Goal: Task Accomplishment & Management: Manage account settings

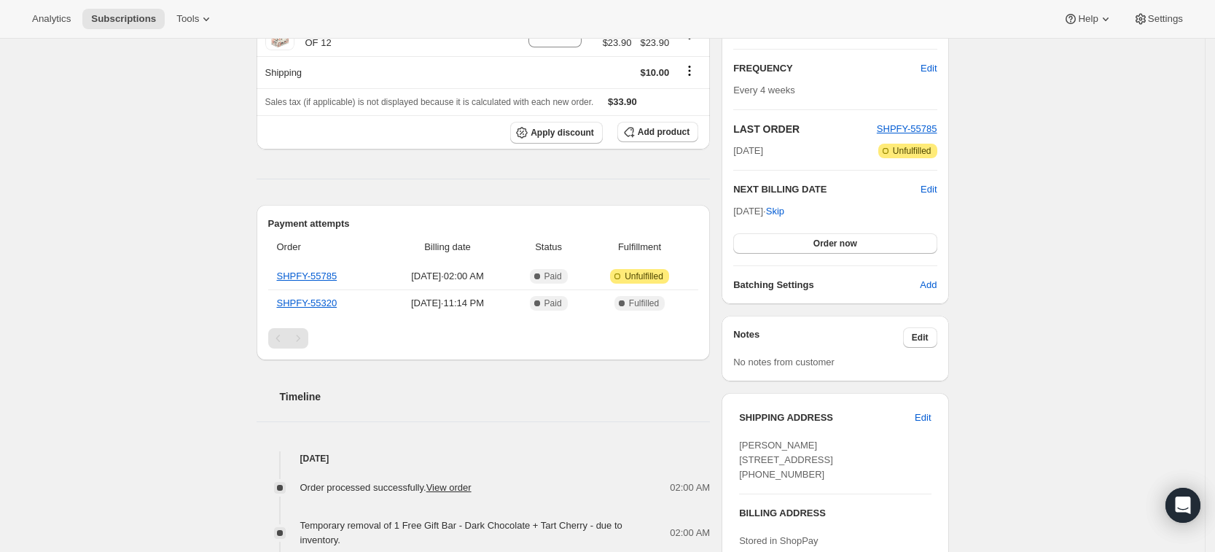
scroll to position [273, 0]
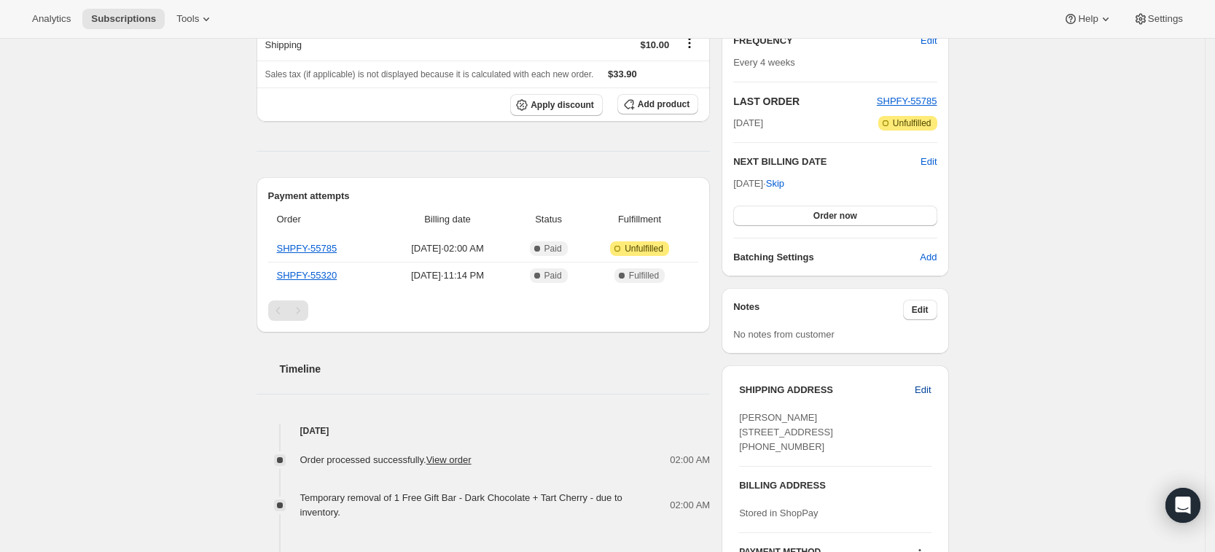
click at [930, 393] on span "Edit" at bounding box center [923, 390] width 16 height 15
select select "WA"
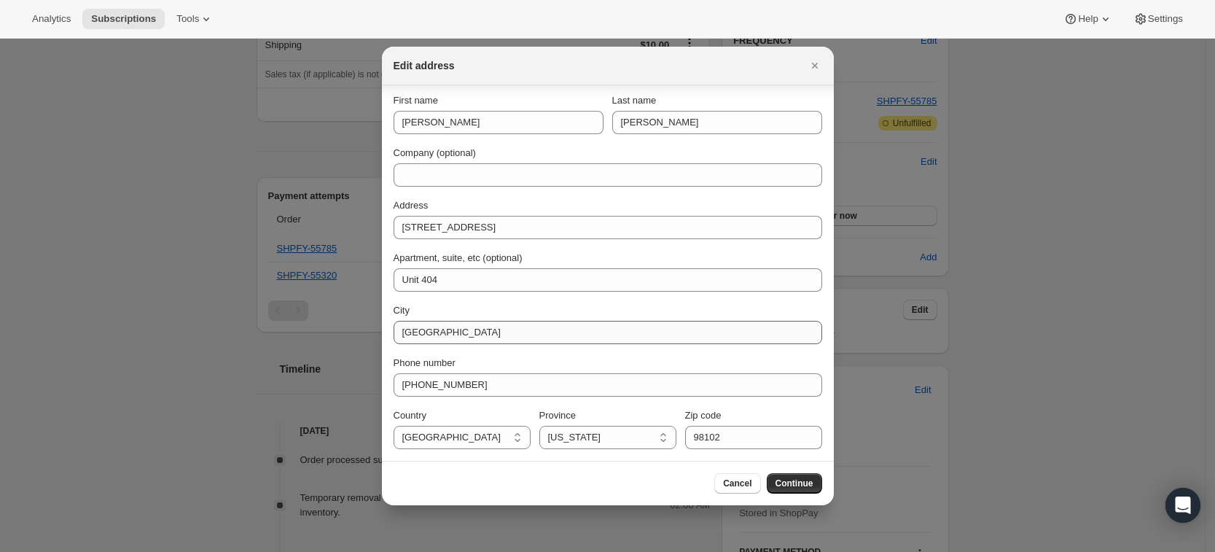
scroll to position [0, 0]
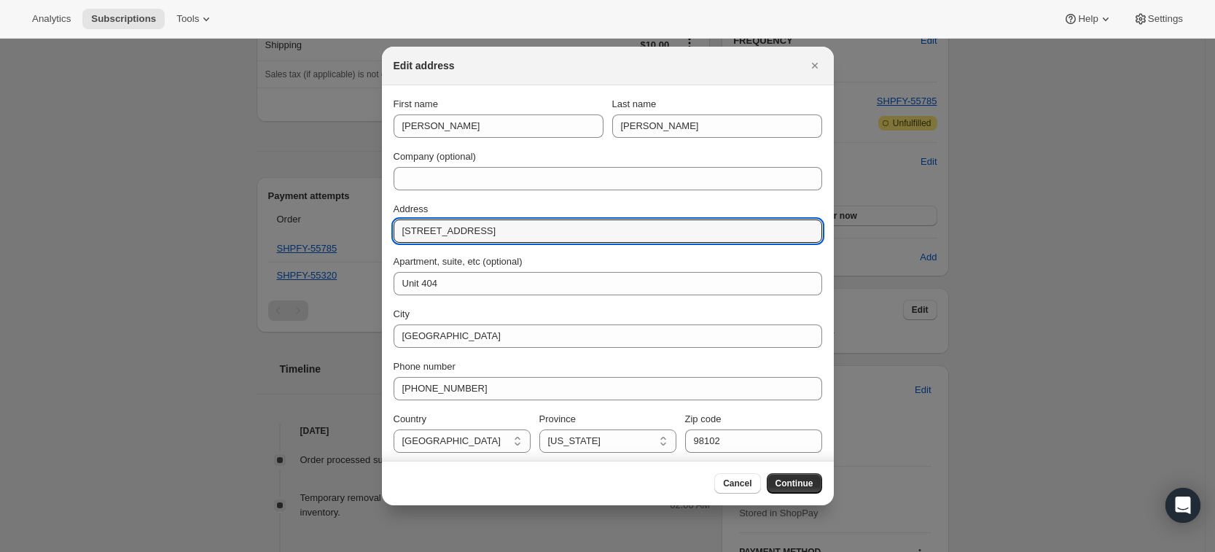
drag, startPoint x: 464, startPoint y: 234, endPoint x: 285, endPoint y: 245, distance: 179.6
type input "[STREET_ADDRESS]"
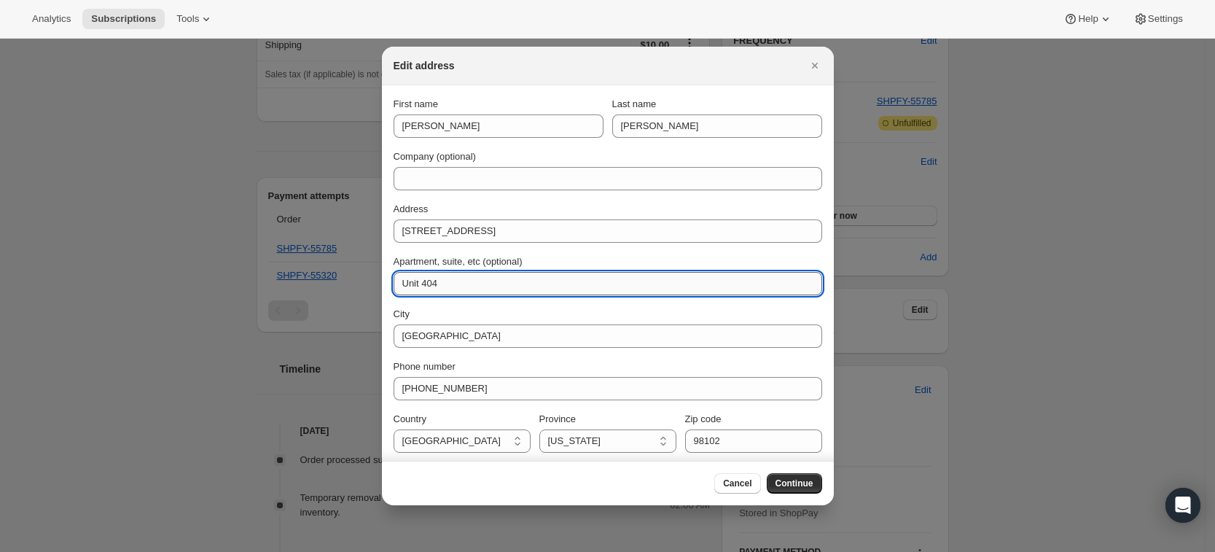
click at [432, 281] on input "Unit 404" at bounding box center [608, 283] width 428 height 23
click at [469, 289] on input "Unit 404" at bounding box center [608, 283] width 428 height 23
drag, startPoint x: 426, startPoint y: 278, endPoint x: 281, endPoint y: 257, distance: 145.9
type input "APT 315"
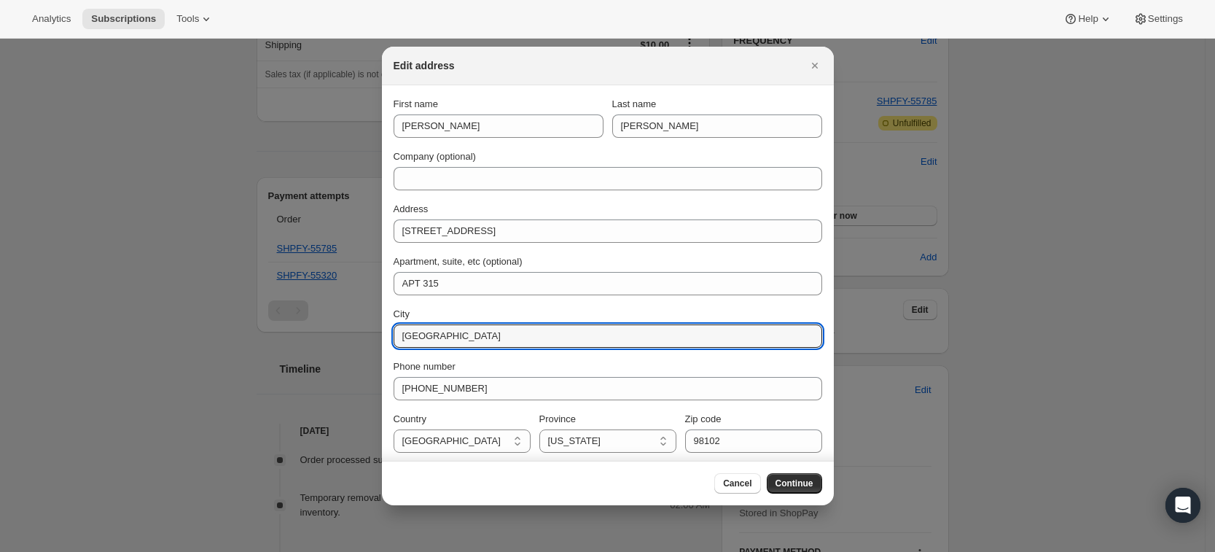
drag, startPoint x: 464, startPoint y: 337, endPoint x: 272, endPoint y: 324, distance: 192.8
type input "[GEOGRAPHIC_DATA]"
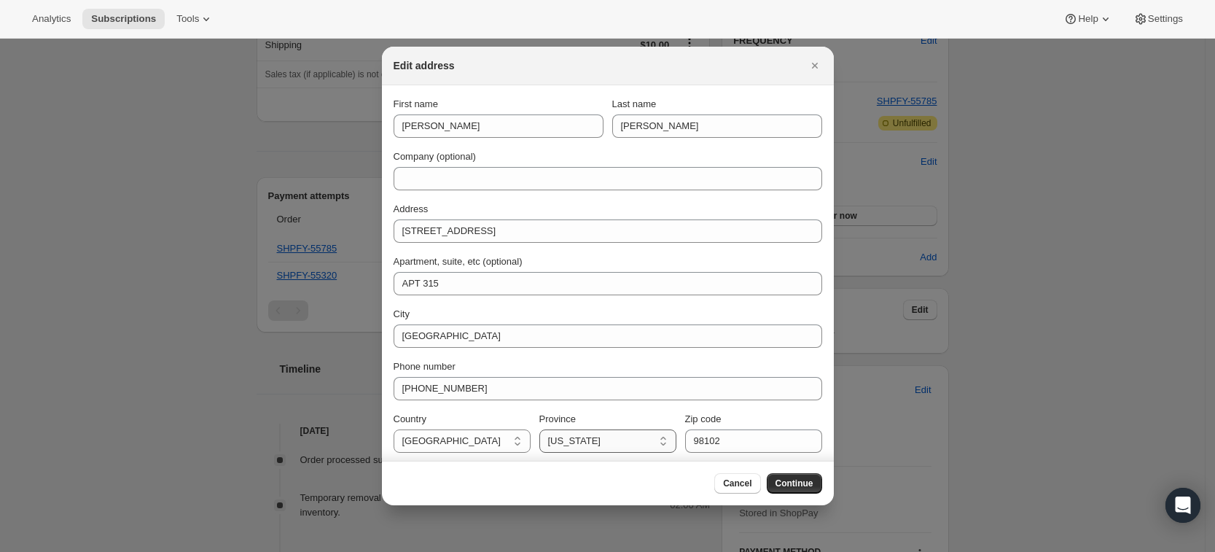
click at [635, 445] on select "[US_STATE] [US_STATE] [US_STATE] Armed Forces [DEMOGRAPHIC_DATA] Armed Forces E…" at bounding box center [607, 440] width 137 height 23
select select "OR"
click at [539, 429] on select "[US_STATE] [US_STATE] [US_STATE] Armed Forces [DEMOGRAPHIC_DATA] Armed Forces E…" at bounding box center [607, 440] width 137 height 23
type input "97232"
click at [791, 496] on div "Cancel Continue" at bounding box center [608, 483] width 452 height 44
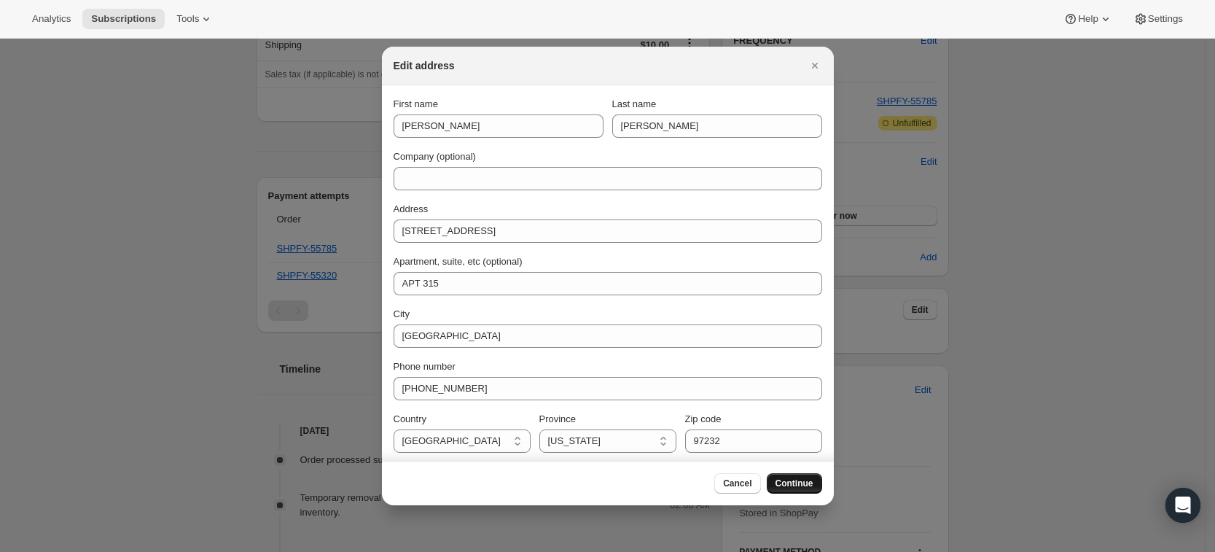
click at [791, 485] on span "Continue" at bounding box center [794, 483] width 38 height 12
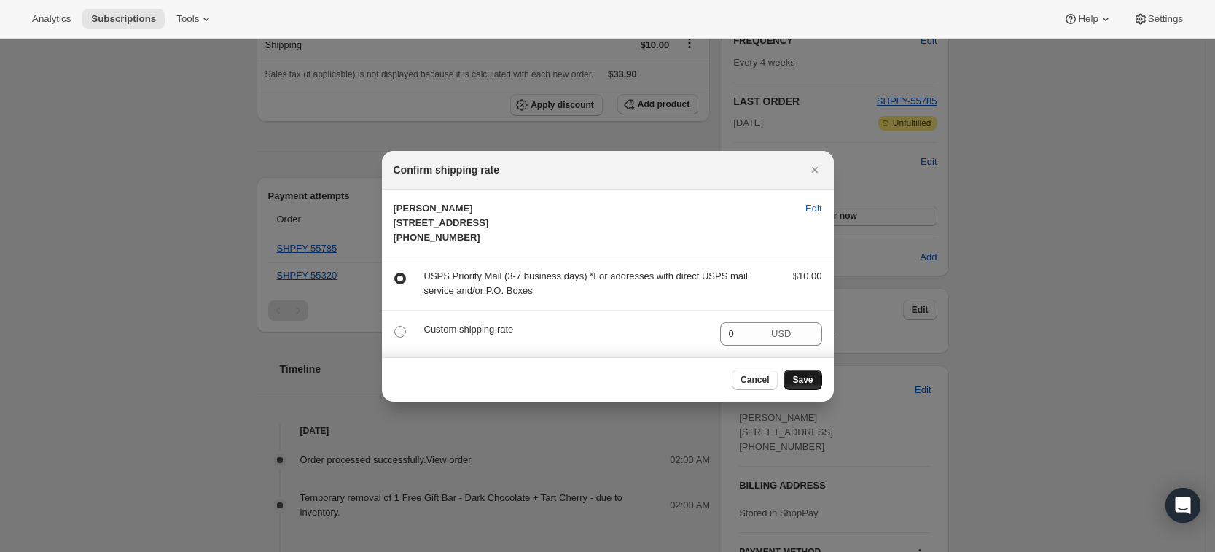
click at [812, 385] on span "Save" at bounding box center [802, 380] width 20 height 12
